Goal: Information Seeking & Learning: Compare options

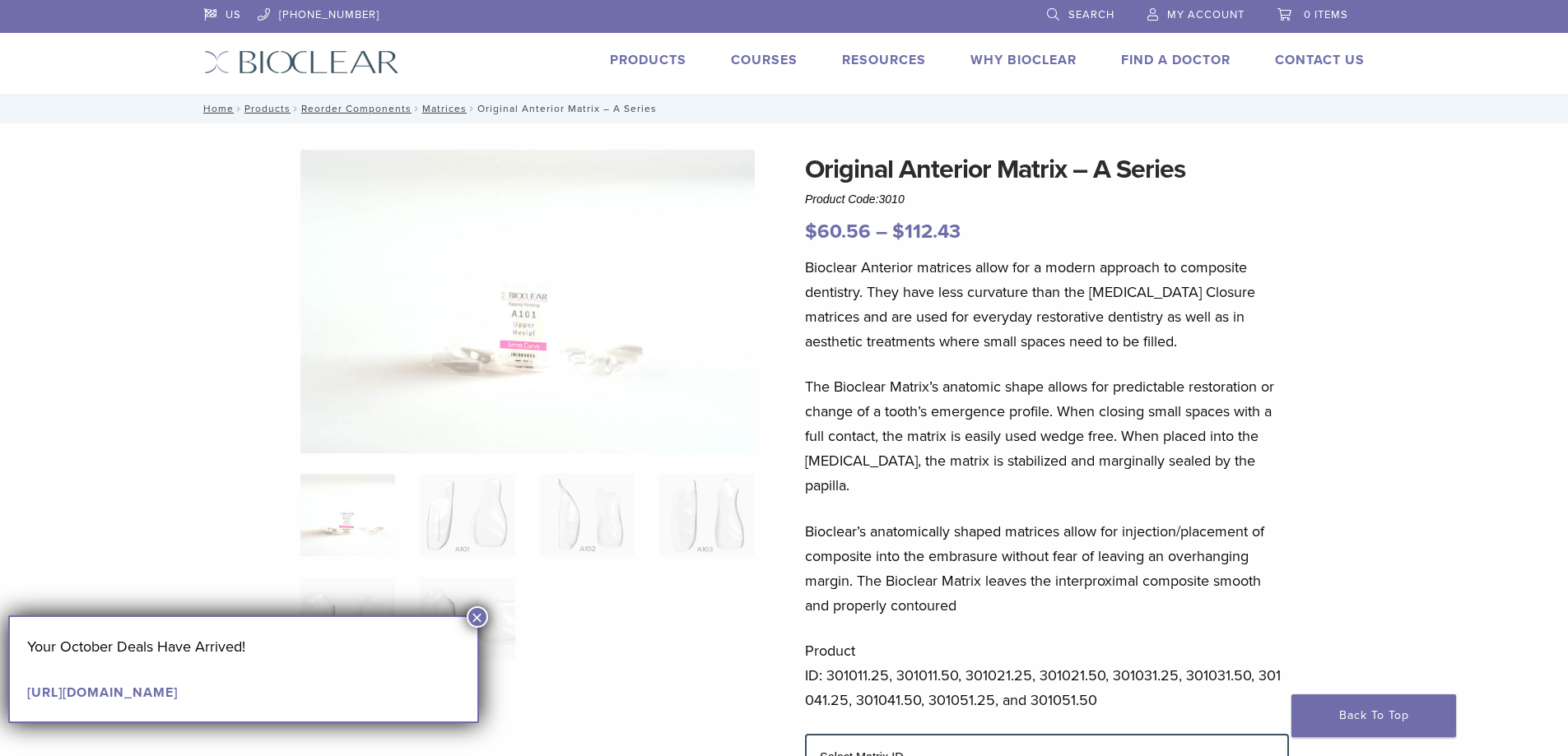
click at [478, 614] on button "×" at bounding box center [477, 617] width 22 height 22
